Goal: Task Accomplishment & Management: Manage account settings

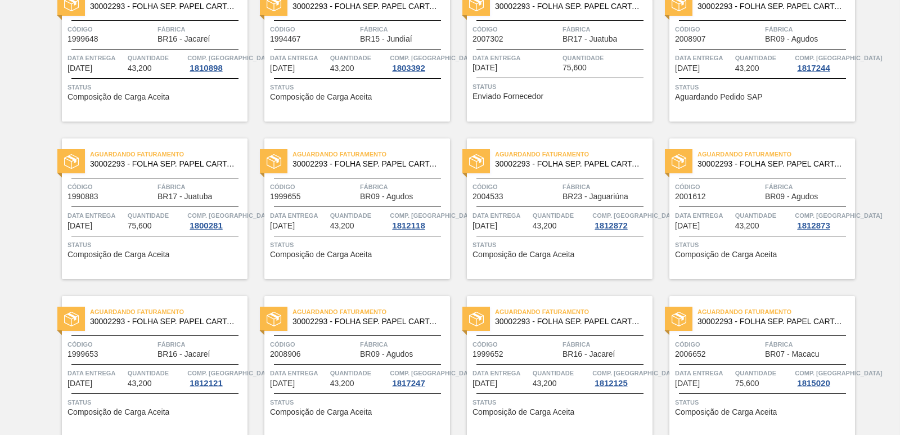
scroll to position [1006, 0]
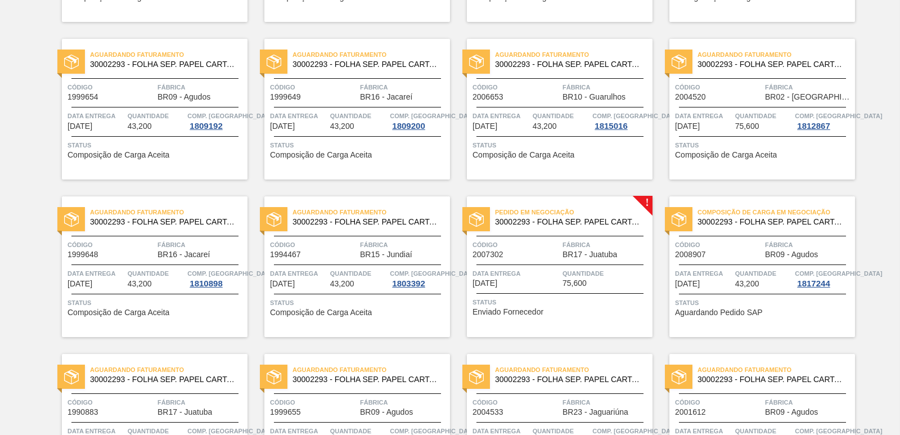
click at [510, 220] on span "30002293 - FOLHA SEP. PAPEL CARTAO 1200x1000M 350g" at bounding box center [569, 222] width 148 height 8
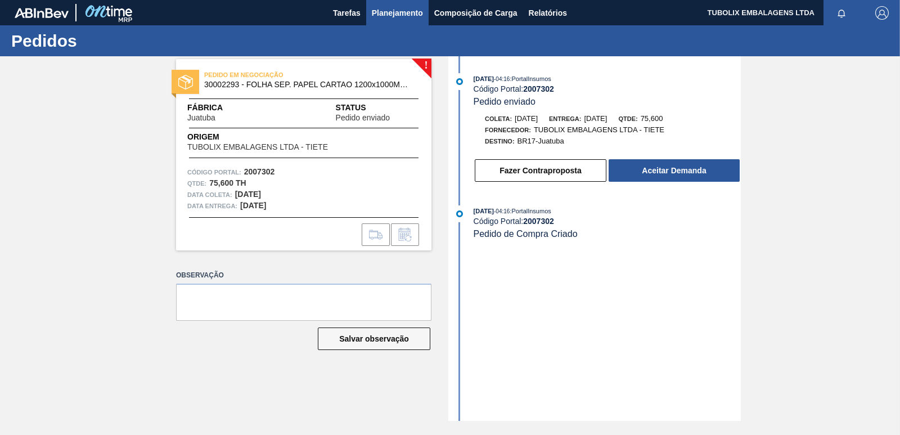
click at [391, 8] on span "Planejamento" at bounding box center [397, 12] width 51 height 13
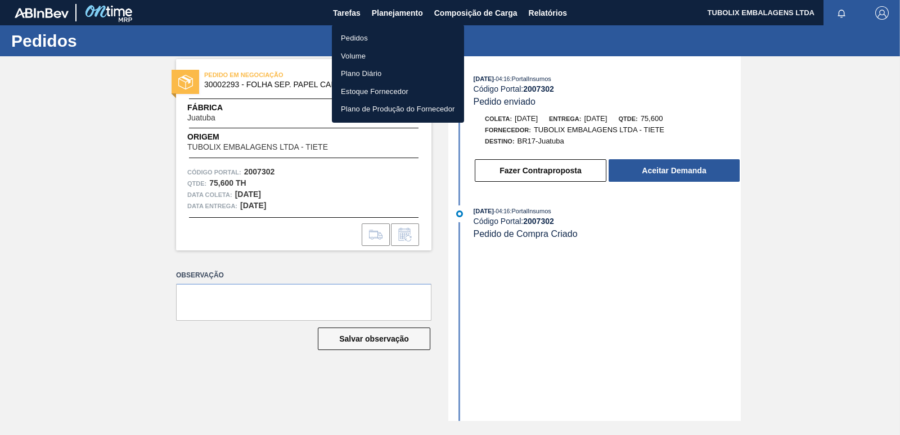
click at [367, 40] on li "Pedidos" at bounding box center [398, 38] width 132 height 18
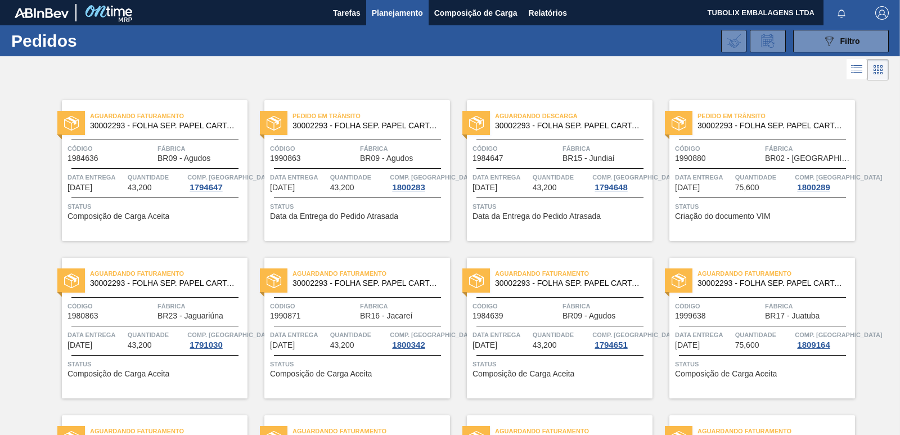
click at [843, 39] on span "Filtro" at bounding box center [850, 41] width 20 height 9
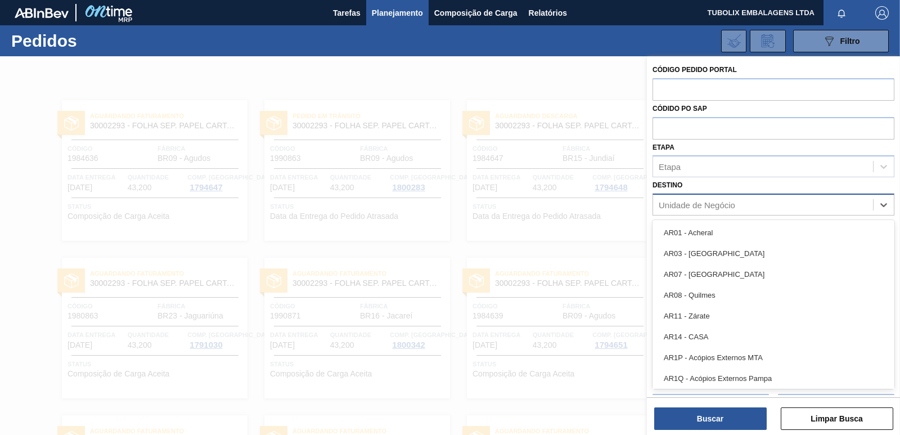
click at [696, 204] on div "Unidade de Negócio" at bounding box center [697, 205] width 76 height 10
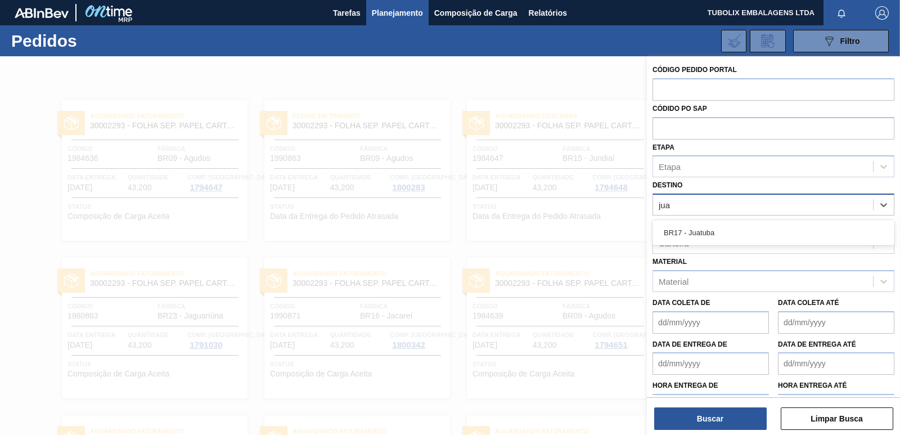
type input "juat"
click at [700, 231] on div "BR17 - Juatuba" at bounding box center [773, 232] width 242 height 21
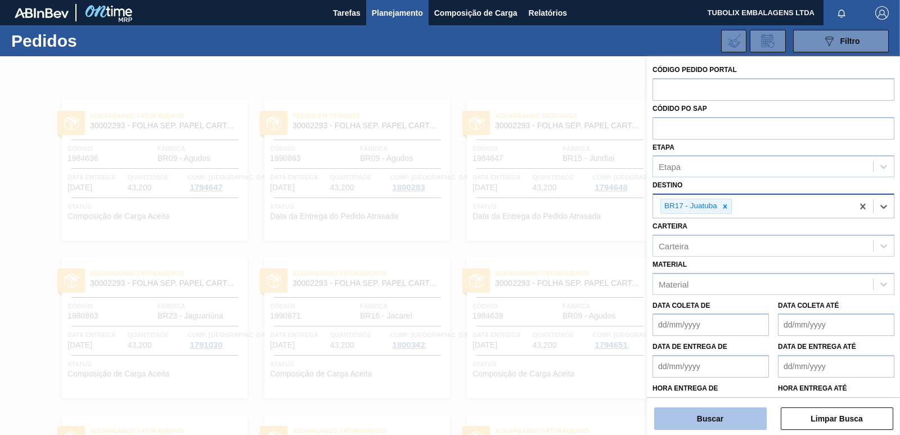
click at [732, 410] on button "Buscar" at bounding box center [710, 418] width 112 height 22
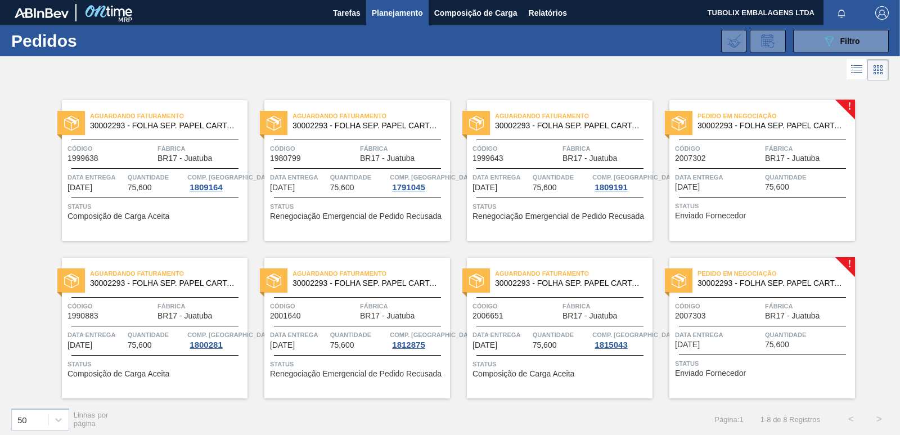
click at [400, 3] on button "Planejamento" at bounding box center [397, 12] width 62 height 25
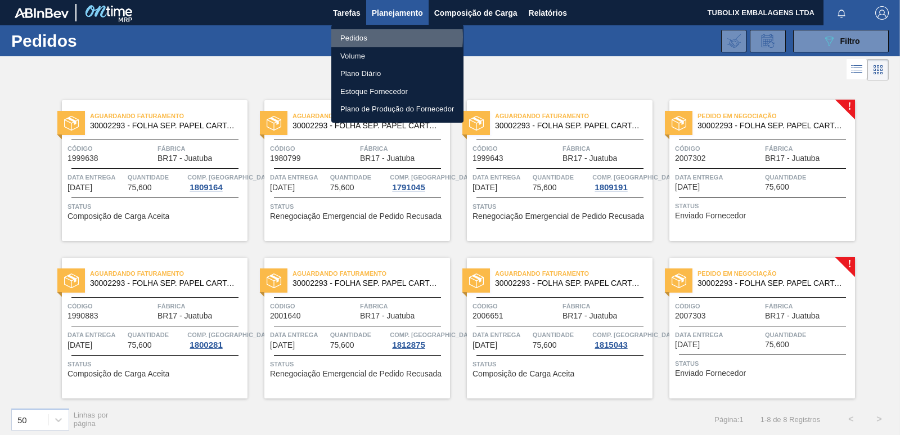
click at [362, 37] on li "Pedidos" at bounding box center [397, 38] width 132 height 18
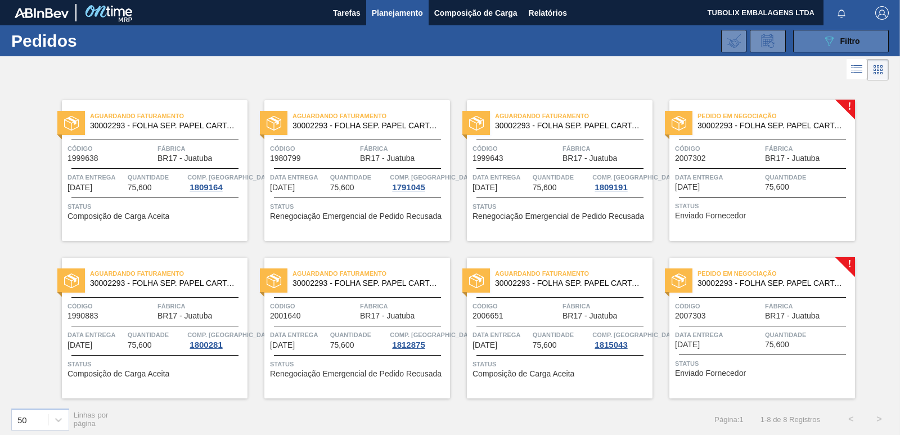
click at [836, 39] on div "089F7B8B-B2A5-4AFE-B5C0-19BA573D28AC Filtro" at bounding box center [841, 40] width 38 height 13
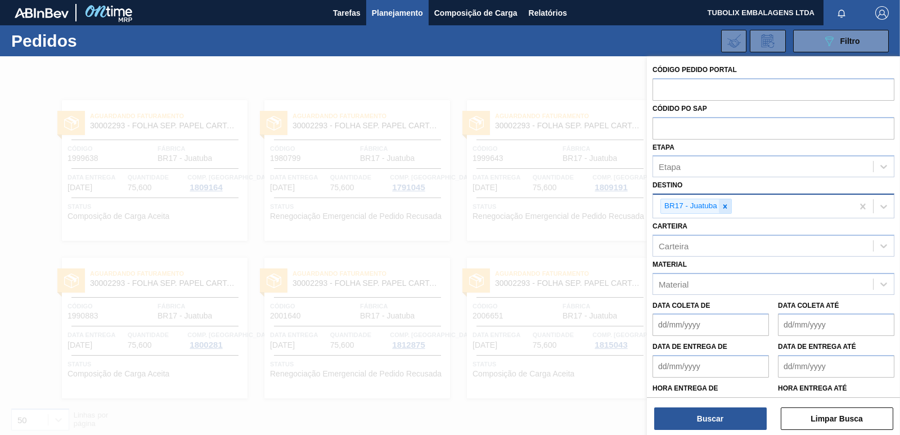
click at [725, 204] on icon at bounding box center [725, 206] width 8 height 8
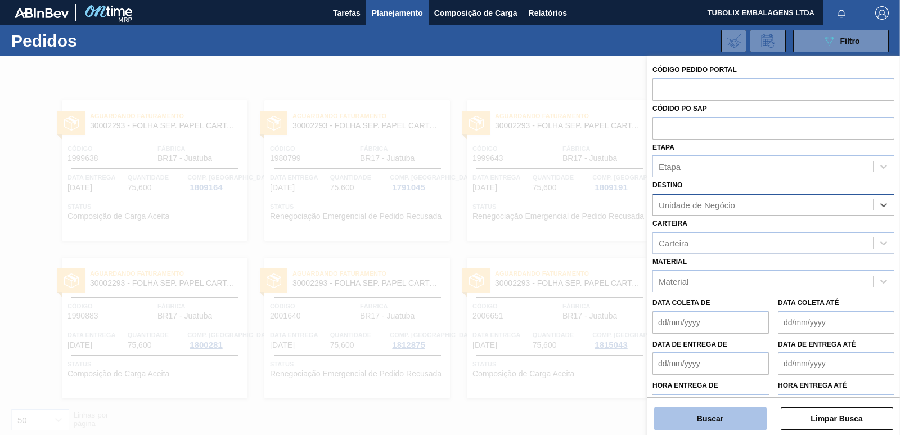
click at [717, 422] on button "Buscar" at bounding box center [710, 418] width 112 height 22
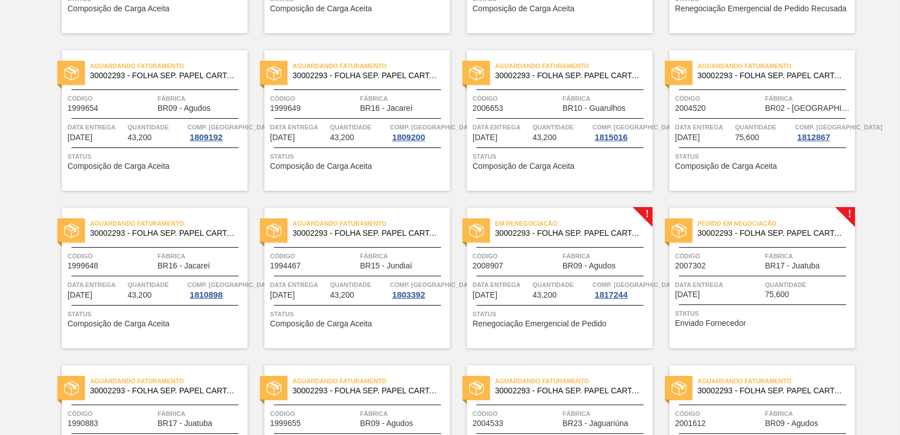
scroll to position [1069, 0]
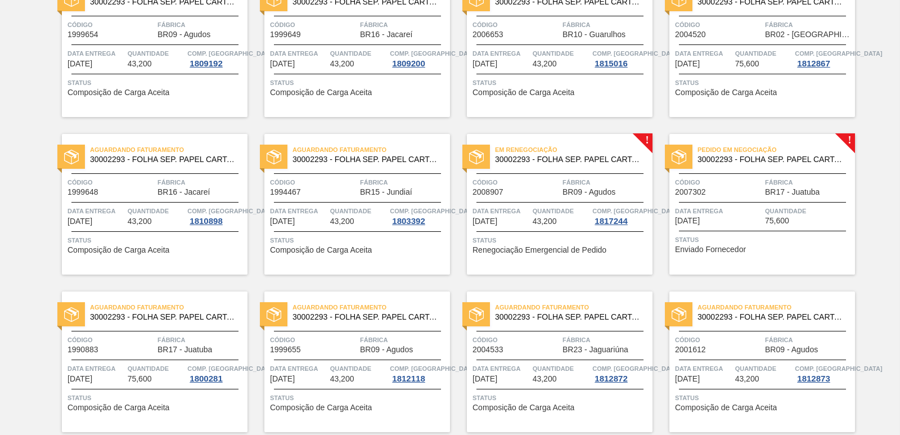
click at [584, 204] on div "Em renegociação 30002293 - FOLHA SEP. PAPEL CARTAO 1200x1000M 350g Código 20089…" at bounding box center [560, 204] width 186 height 141
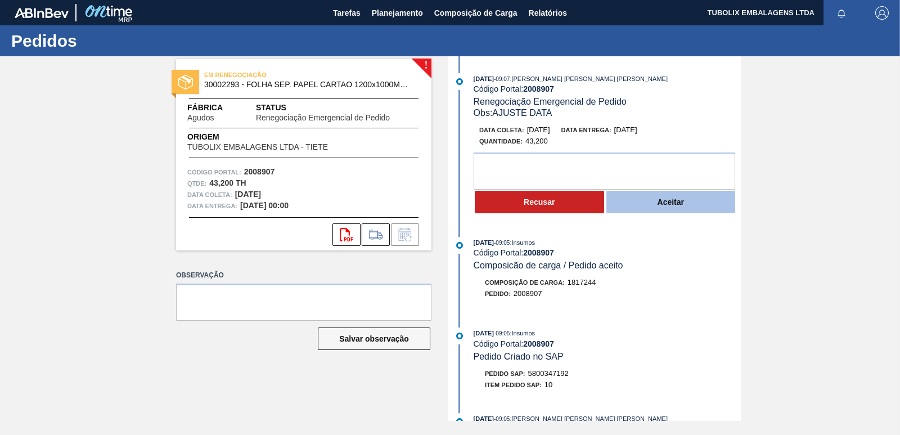
click at [669, 201] on button "Aceitar" at bounding box center [670, 202] width 129 height 22
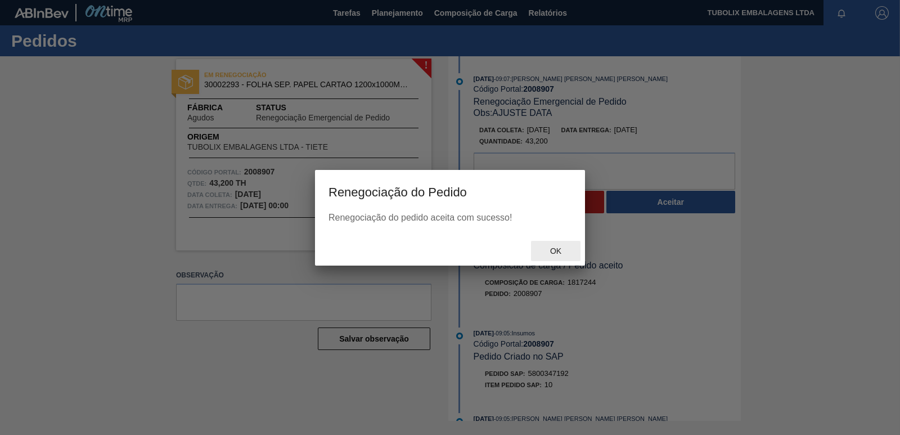
click at [551, 249] on span "Ok" at bounding box center [555, 250] width 29 height 9
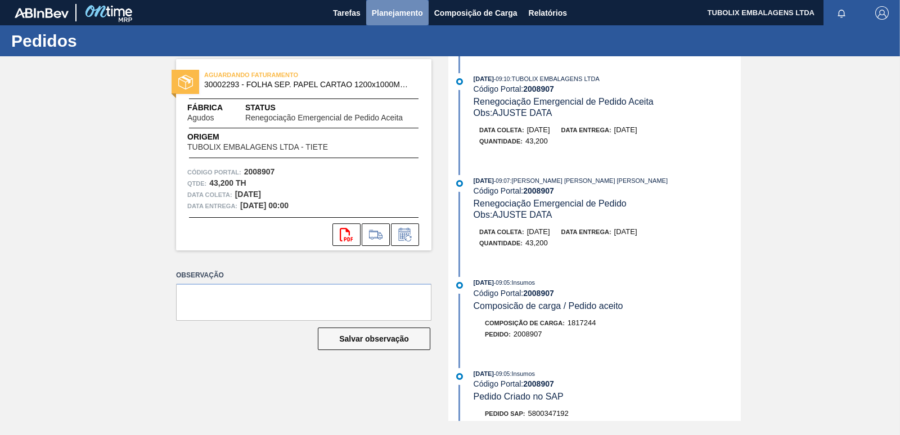
click at [402, 10] on span "Planejamento" at bounding box center [397, 12] width 51 height 13
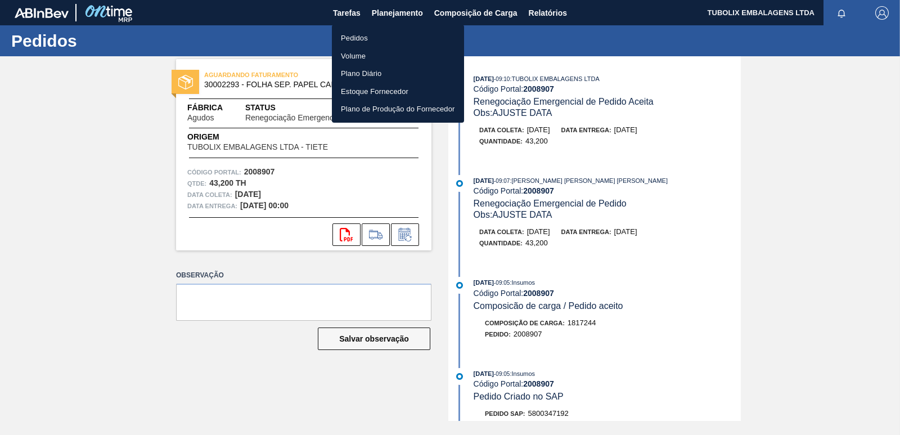
click at [382, 39] on li "Pedidos" at bounding box center [398, 38] width 132 height 18
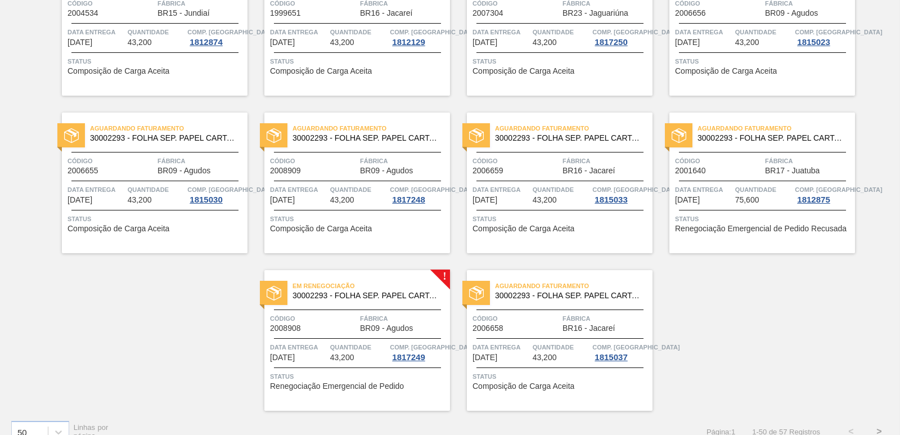
scroll to position [1737, 0]
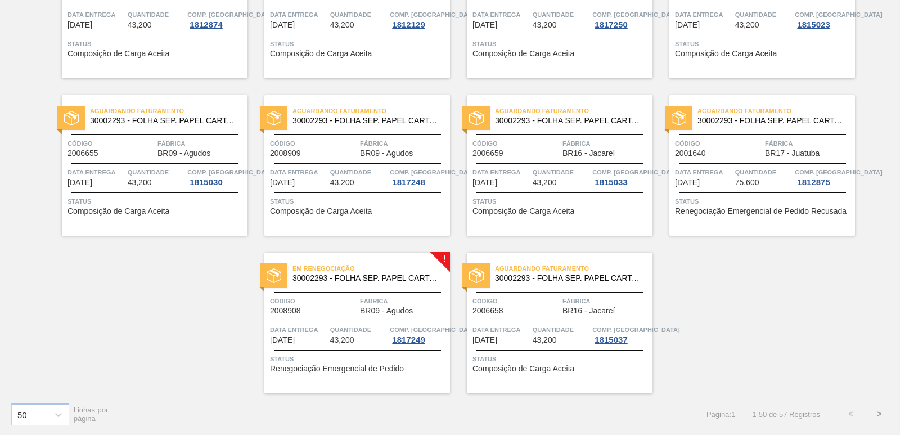
click at [325, 304] on span "Código" at bounding box center [313, 300] width 87 height 11
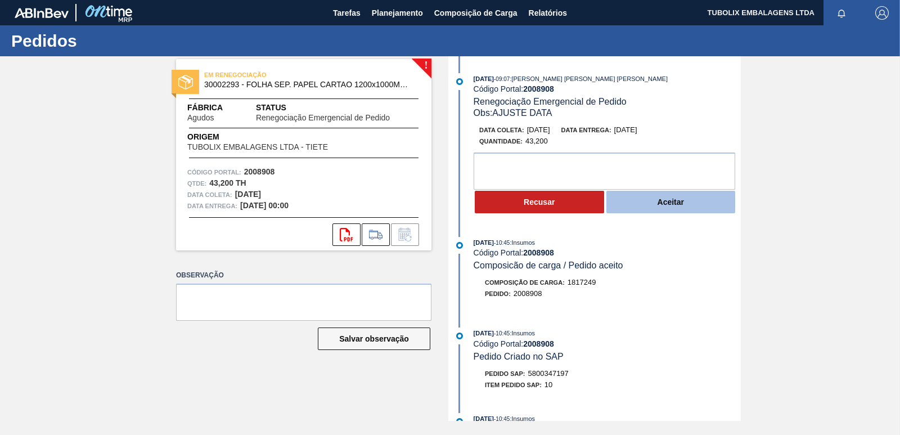
click at [687, 194] on button "Aceitar" at bounding box center [670, 202] width 129 height 22
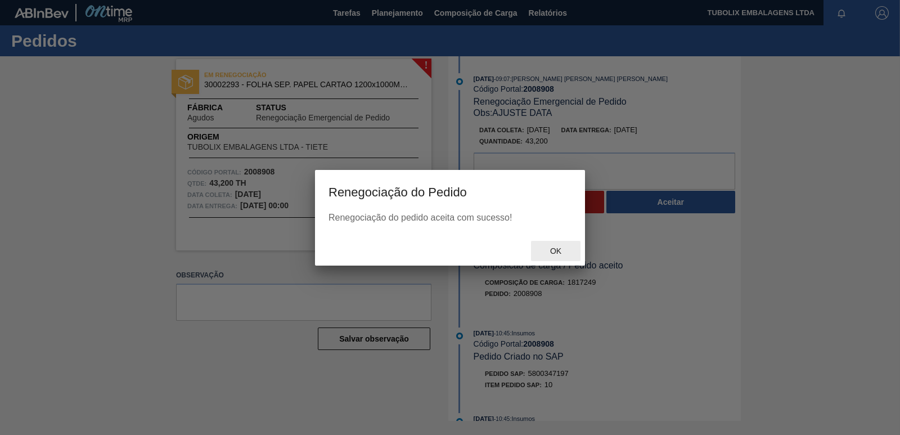
click at [558, 246] on div "Ok" at bounding box center [555, 251] width 49 height 21
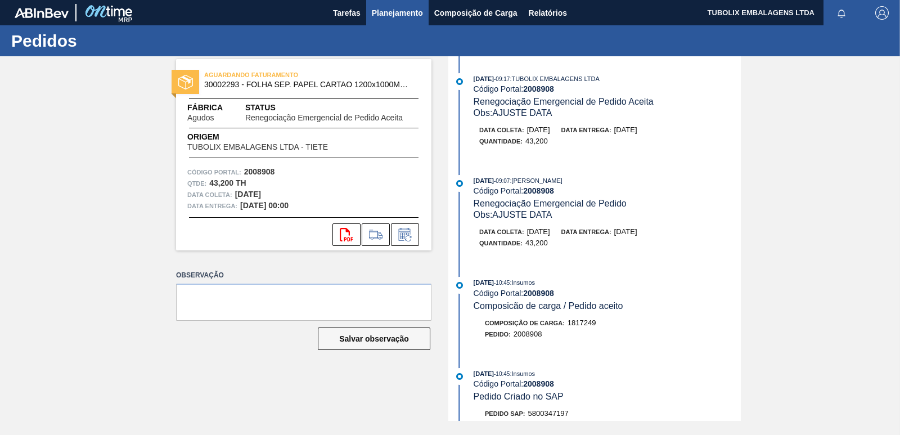
click at [403, 11] on span "Planejamento" at bounding box center [397, 12] width 51 height 13
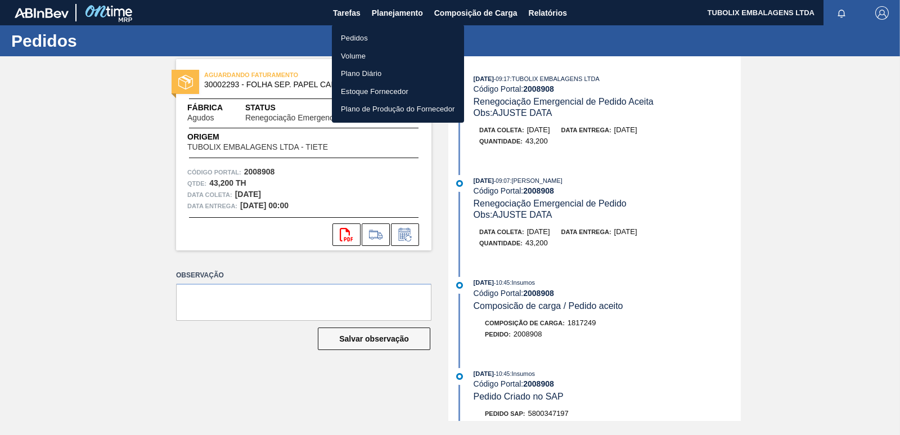
click at [357, 37] on li "Pedidos" at bounding box center [398, 38] width 132 height 18
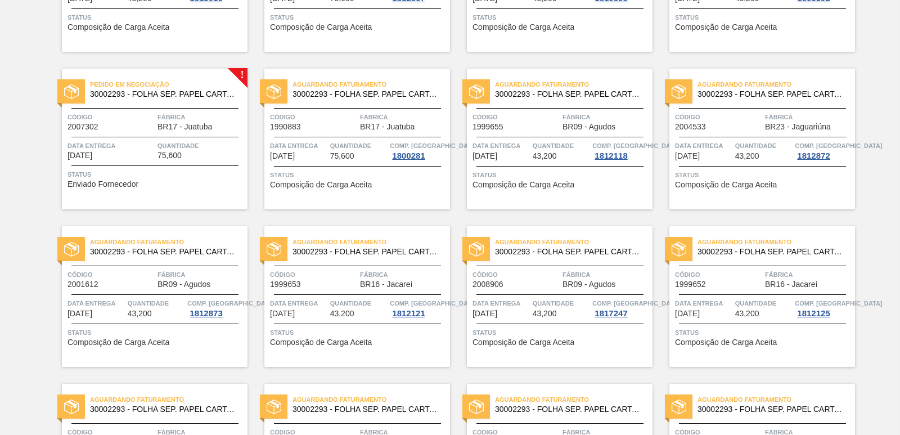
scroll to position [1294, 0]
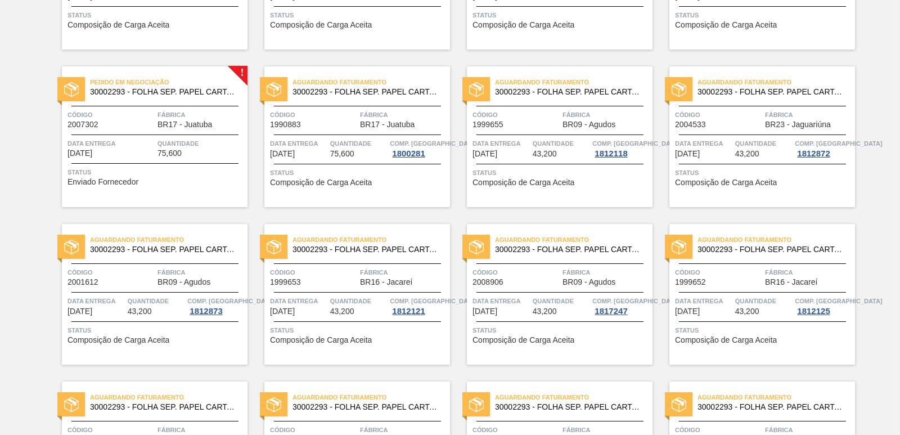
click at [226, 114] on span "Fábrica" at bounding box center [200, 114] width 87 height 11
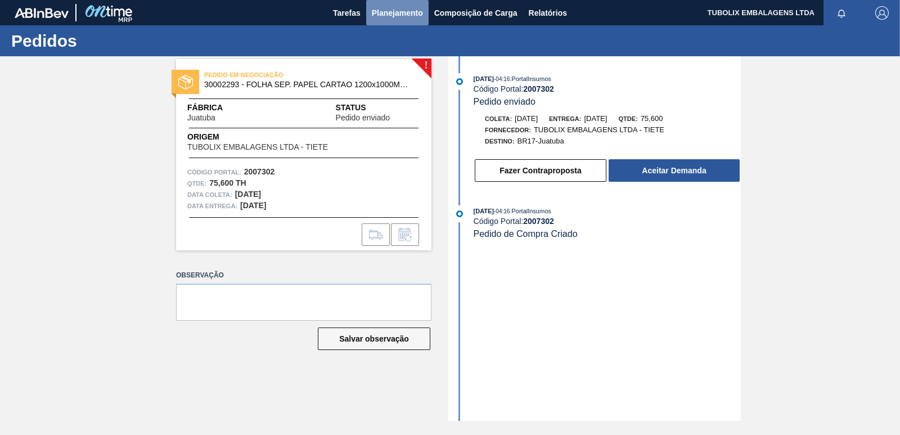
click at [396, 7] on span "Planejamento" at bounding box center [397, 12] width 51 height 13
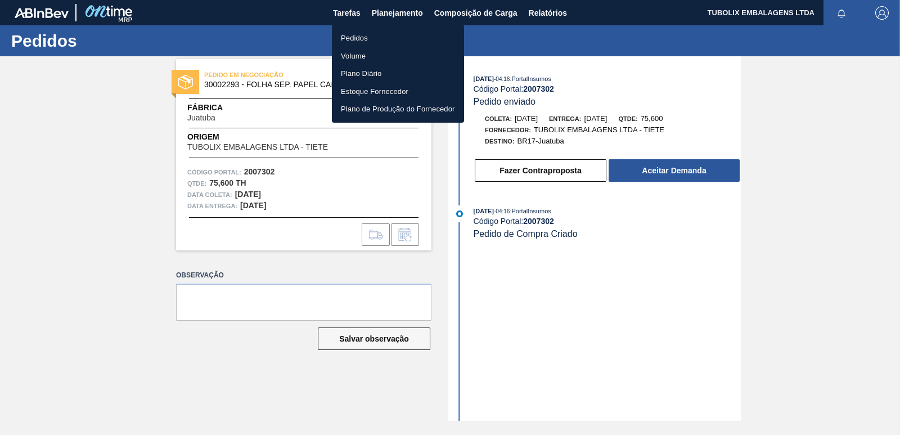
click at [357, 35] on li "Pedidos" at bounding box center [398, 38] width 132 height 18
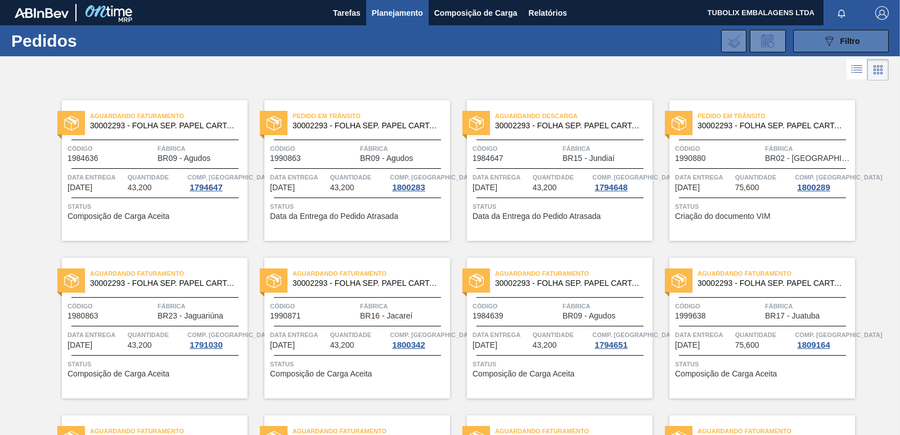
click at [840, 43] on span "Filtro" at bounding box center [850, 41] width 20 height 9
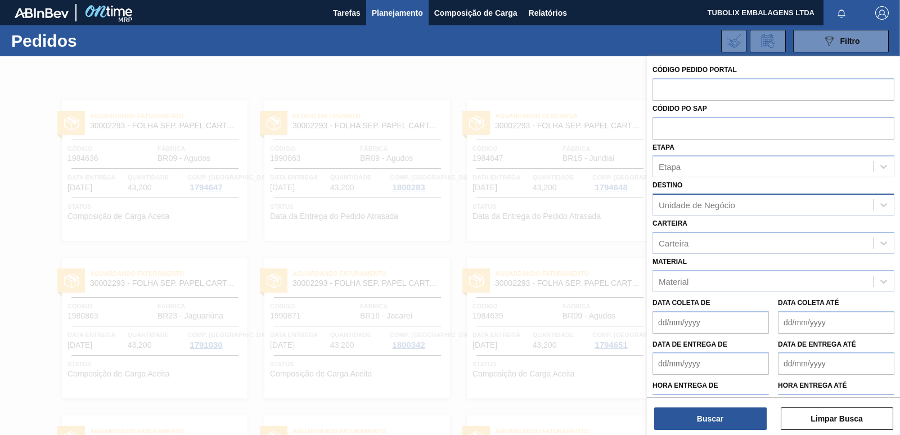
click at [714, 207] on div "Unidade de Negócio" at bounding box center [697, 205] width 76 height 10
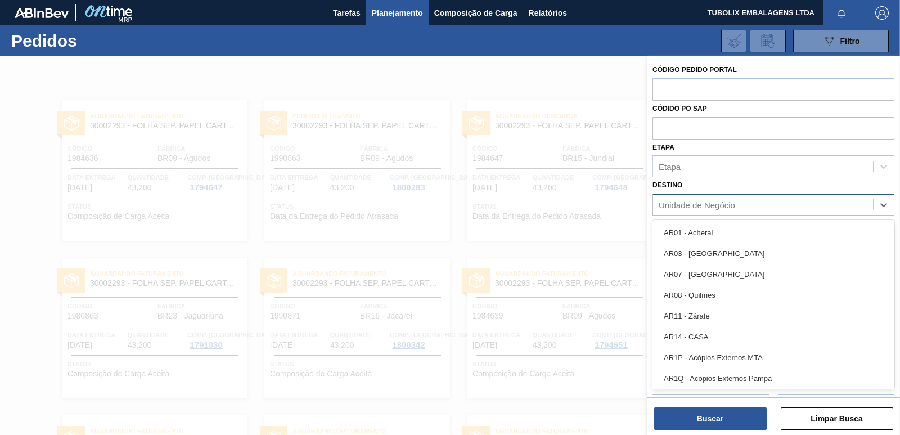
click at [705, 204] on div "Unidade de Negócio" at bounding box center [697, 205] width 76 height 10
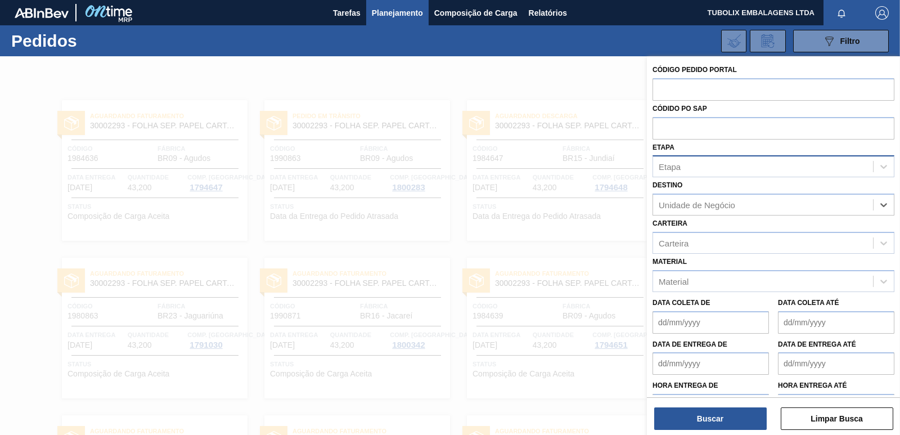
click at [685, 164] on div "Etapa" at bounding box center [763, 167] width 220 height 16
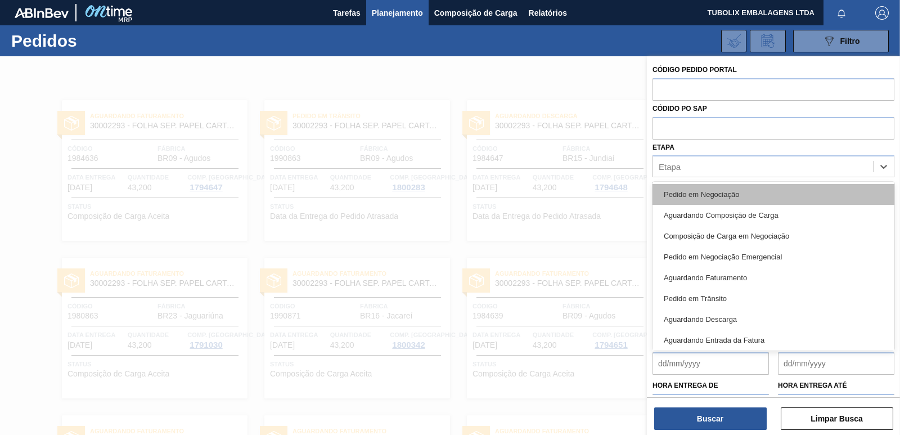
click at [691, 200] on div "Pedido em Negociação" at bounding box center [773, 194] width 242 height 21
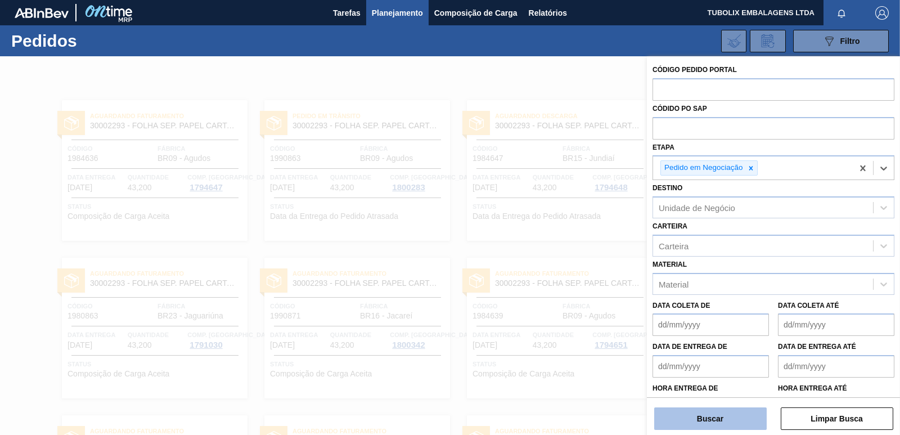
click at [717, 422] on button "Buscar" at bounding box center [710, 418] width 112 height 22
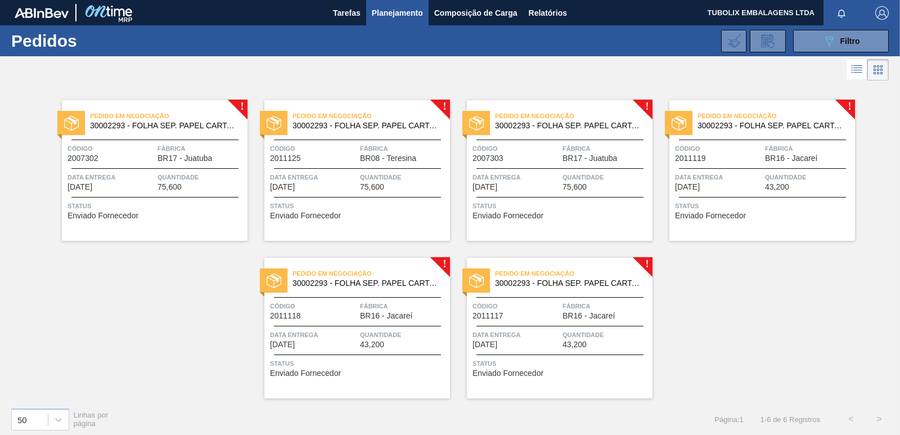
click at [178, 130] on div "Pedido em Negociação 30002293 - FOLHA SEP. PAPEL CARTAO 1200x1000M 350g" at bounding box center [155, 121] width 186 height 25
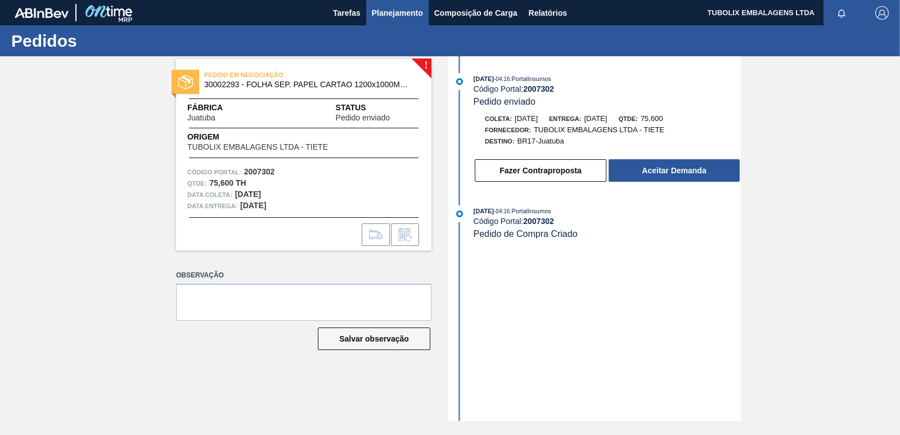
click at [403, 12] on span "Planejamento" at bounding box center [397, 12] width 51 height 13
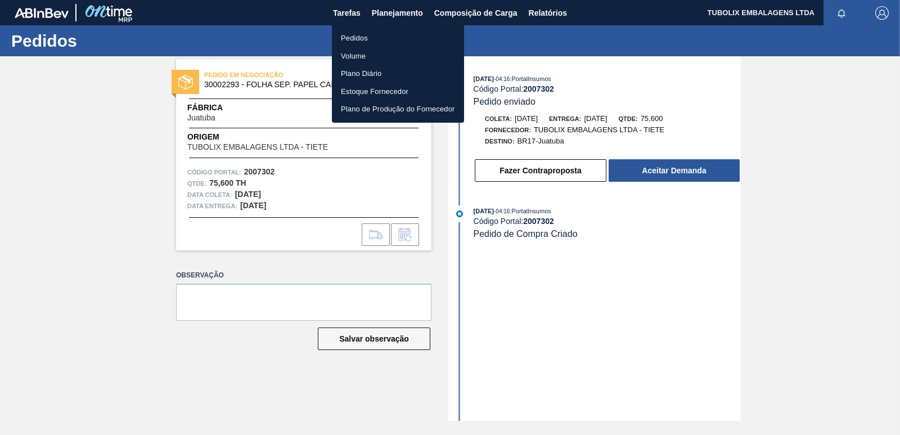
click at [349, 34] on li "Pedidos" at bounding box center [398, 38] width 132 height 18
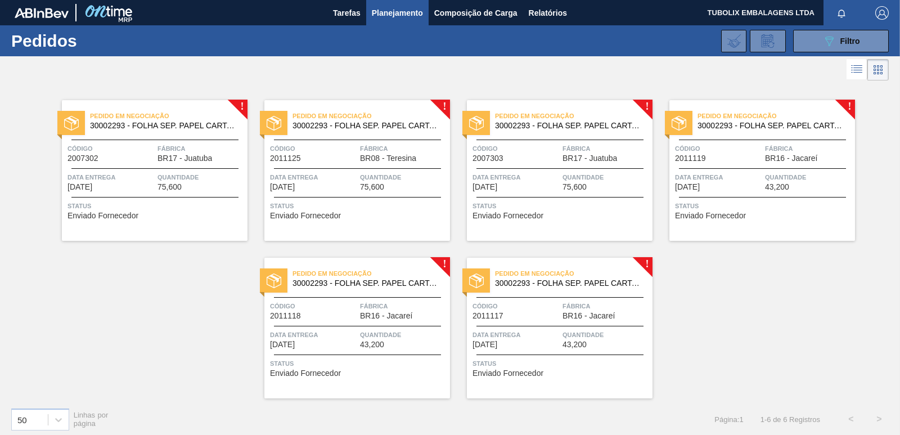
click at [357, 181] on div "Data entrega 03/10/2025 Quantidade 75,600" at bounding box center [357, 182] width 186 height 20
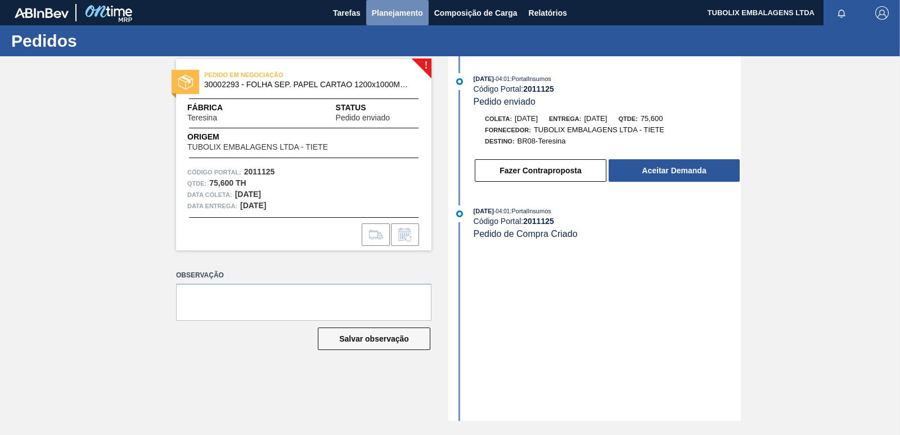
click at [393, 14] on span "Planejamento" at bounding box center [397, 12] width 51 height 13
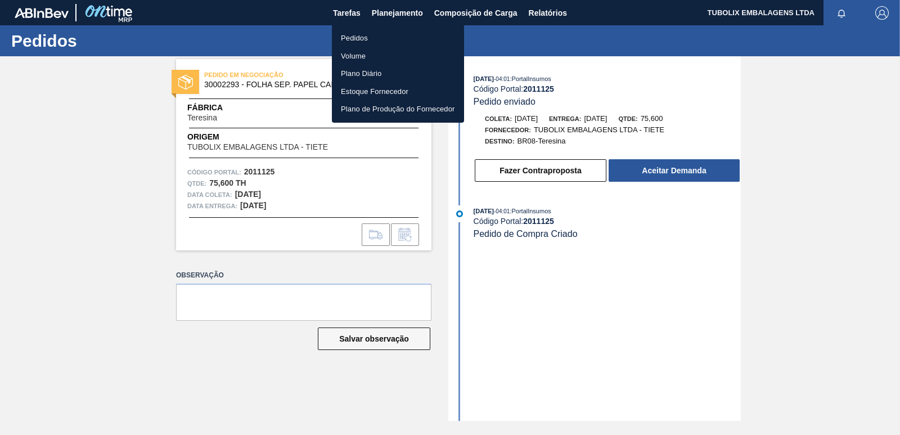
click at [365, 38] on li "Pedidos" at bounding box center [398, 38] width 132 height 18
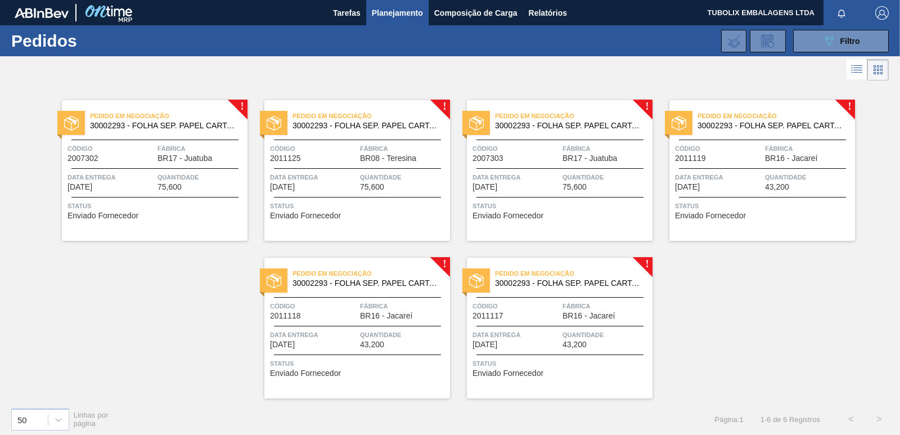
click at [589, 162] on span "BR17 - Juatuba" at bounding box center [589, 158] width 55 height 8
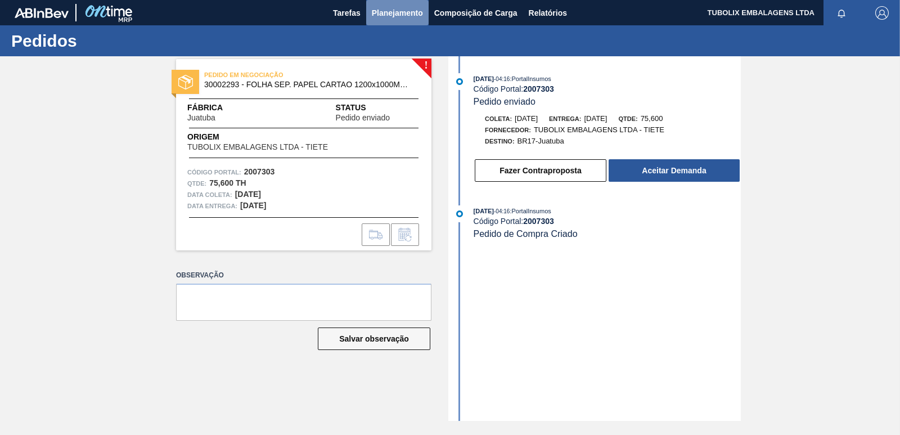
click at [381, 9] on span "Planejamento" at bounding box center [397, 12] width 51 height 13
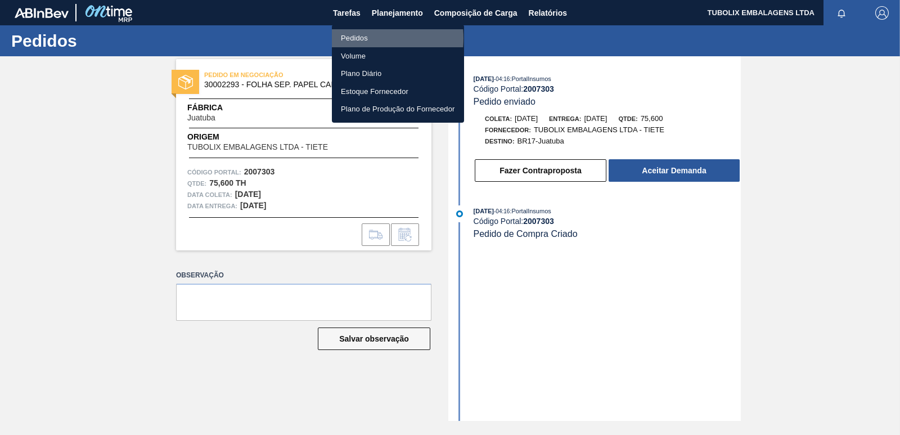
click at [363, 38] on li "Pedidos" at bounding box center [398, 38] width 132 height 18
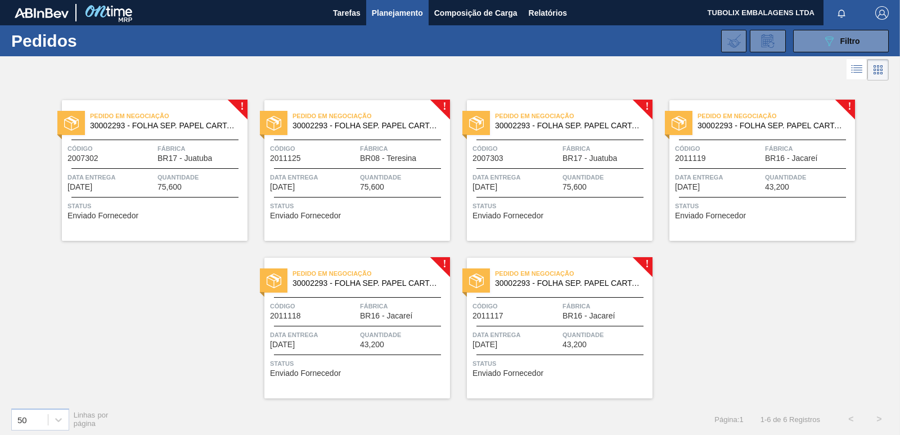
click at [782, 170] on div "Pedido em Negociação 30002293 - FOLHA SEP. PAPEL CARTAO 1200x1000M 350g Código …" at bounding box center [762, 170] width 186 height 141
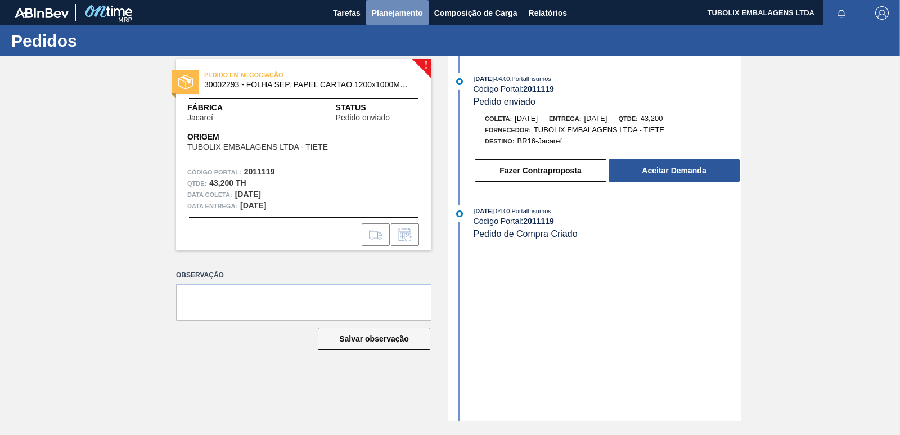
click at [386, 22] on button "Planejamento" at bounding box center [397, 12] width 62 height 25
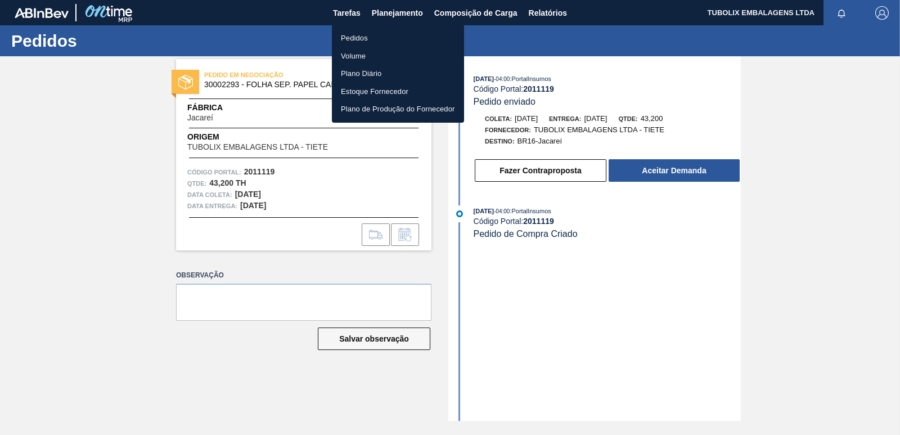
click at [363, 39] on li "Pedidos" at bounding box center [398, 38] width 132 height 18
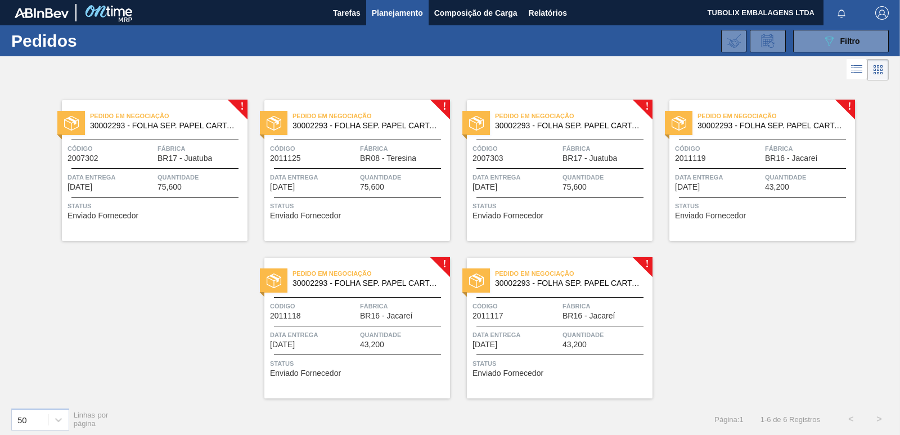
click at [380, 303] on span "Fábrica" at bounding box center [403, 305] width 87 height 11
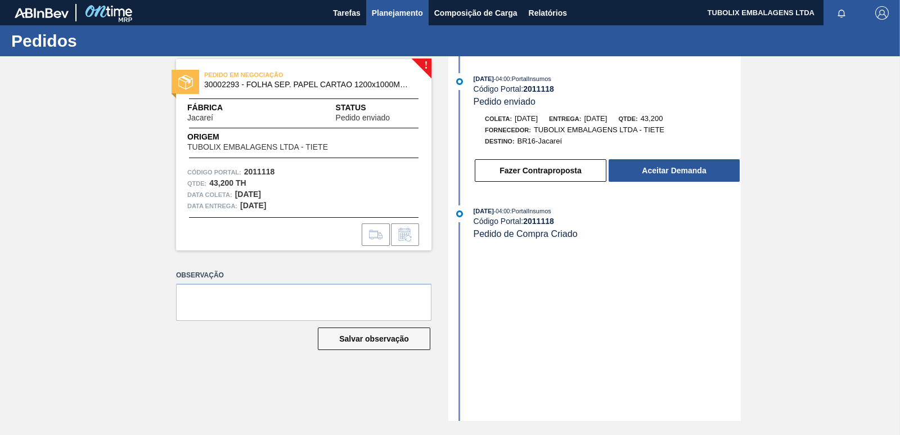
click at [402, 7] on span "Planejamento" at bounding box center [397, 12] width 51 height 13
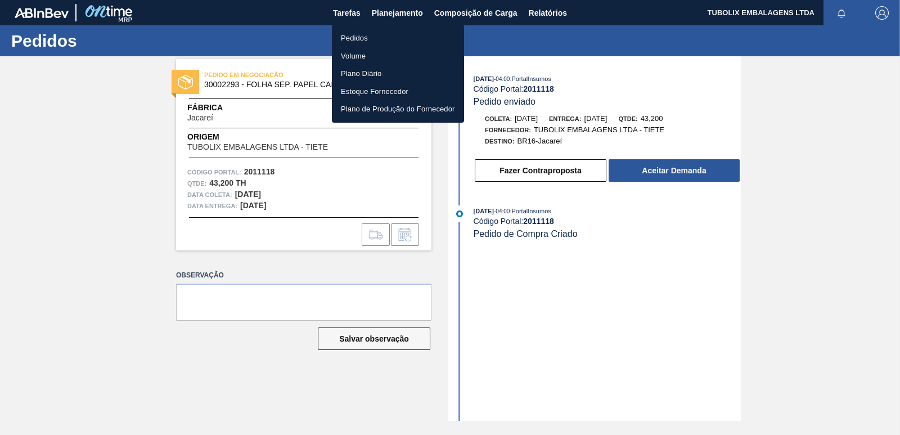
click at [368, 35] on li "Pedidos" at bounding box center [398, 38] width 132 height 18
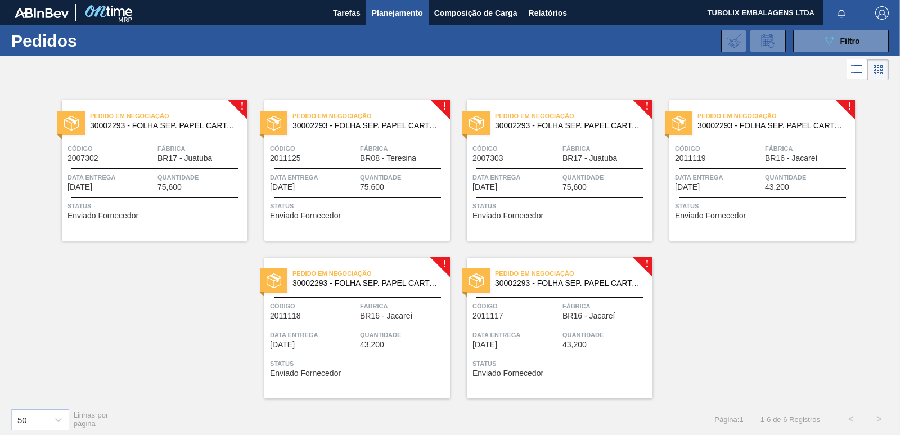
click at [533, 313] on div "Código 2011117" at bounding box center [515, 310] width 87 height 20
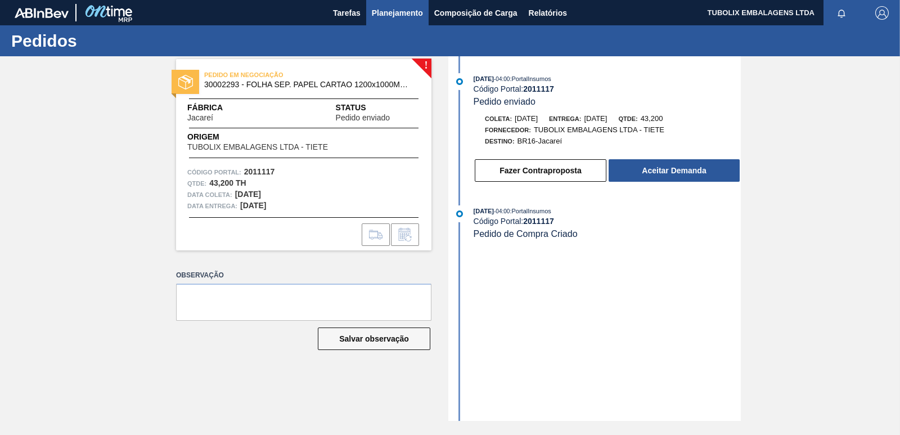
click at [391, 13] on span "Planejamento" at bounding box center [397, 12] width 51 height 13
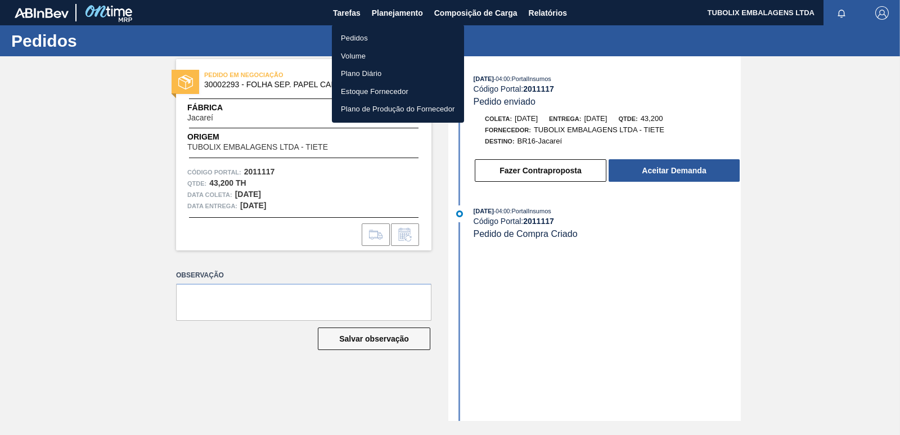
click at [360, 37] on li "Pedidos" at bounding box center [398, 38] width 132 height 18
